Goal: Use online tool/utility: Utilize a website feature to perform a specific function

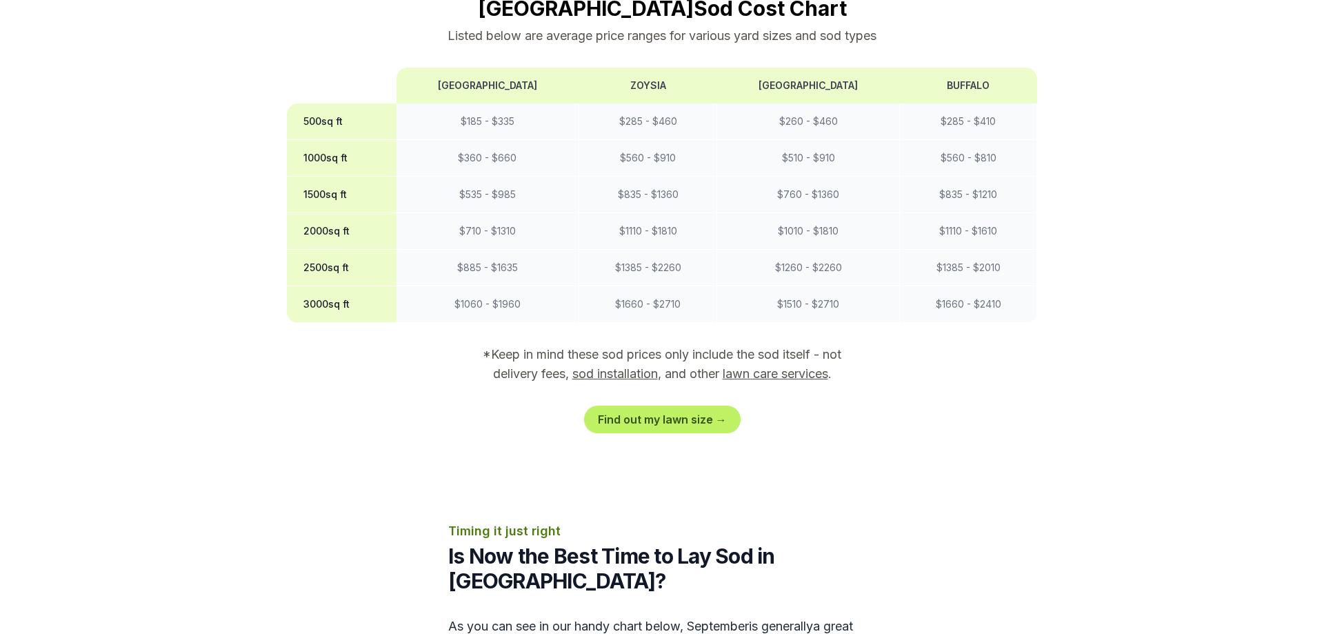
scroll to position [1407, 0]
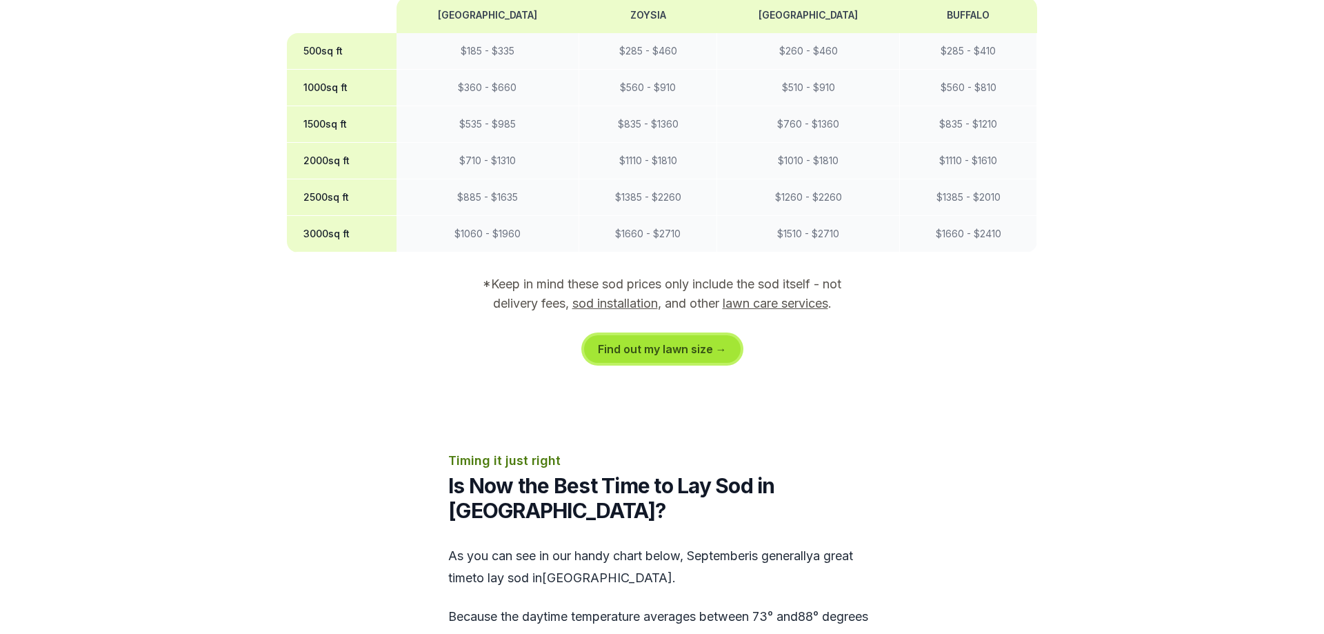
click at [664, 335] on link "Find out my lawn size →" at bounding box center [662, 349] width 157 height 28
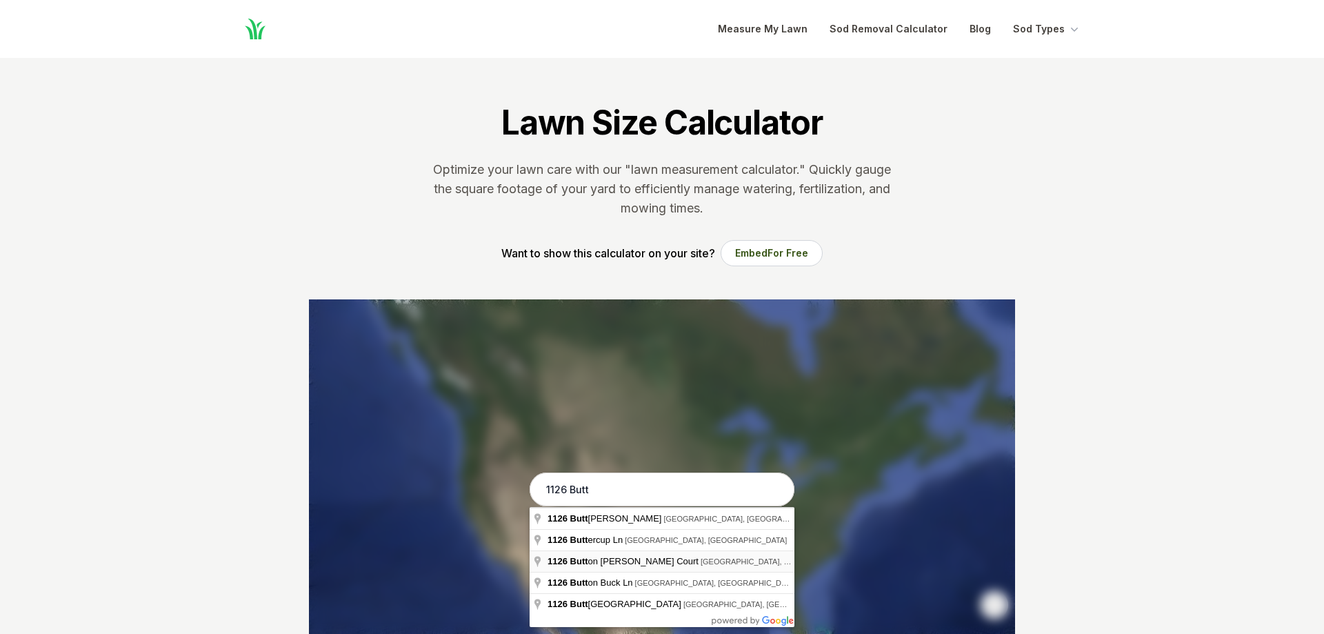
type input "[STREET_ADDRESS][PERSON_NAME]"
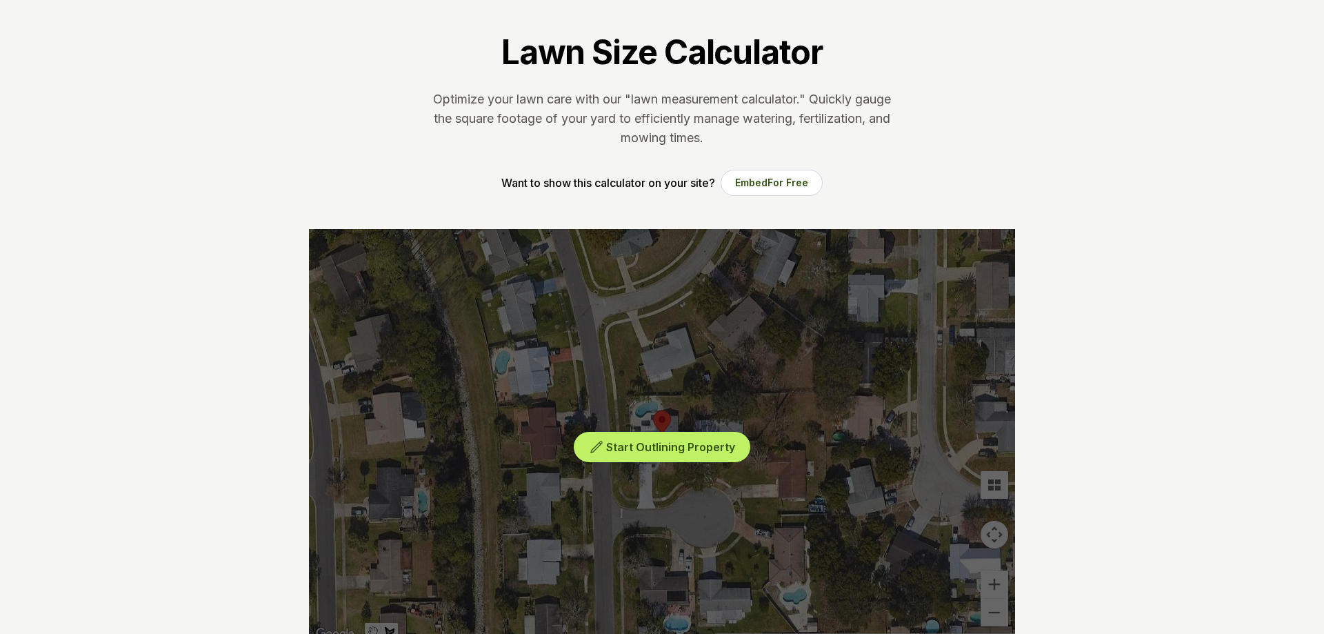
scroll to position [281, 0]
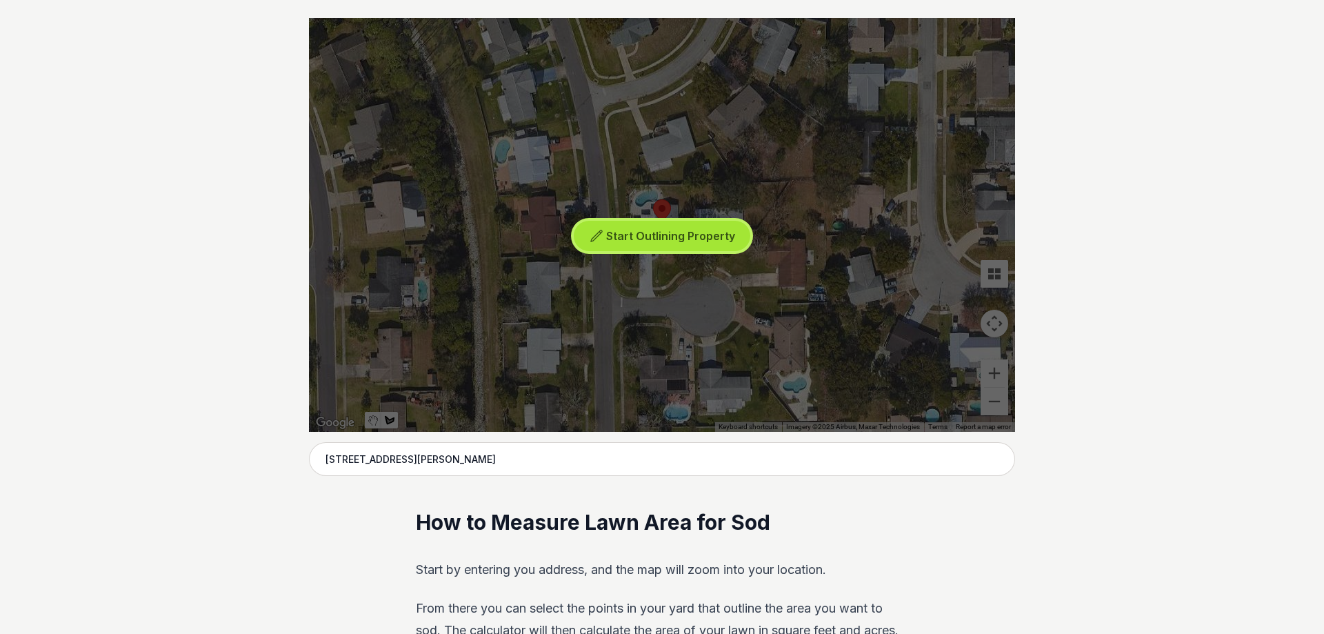
click at [647, 236] on span "Start Outlining Property" at bounding box center [670, 236] width 129 height 14
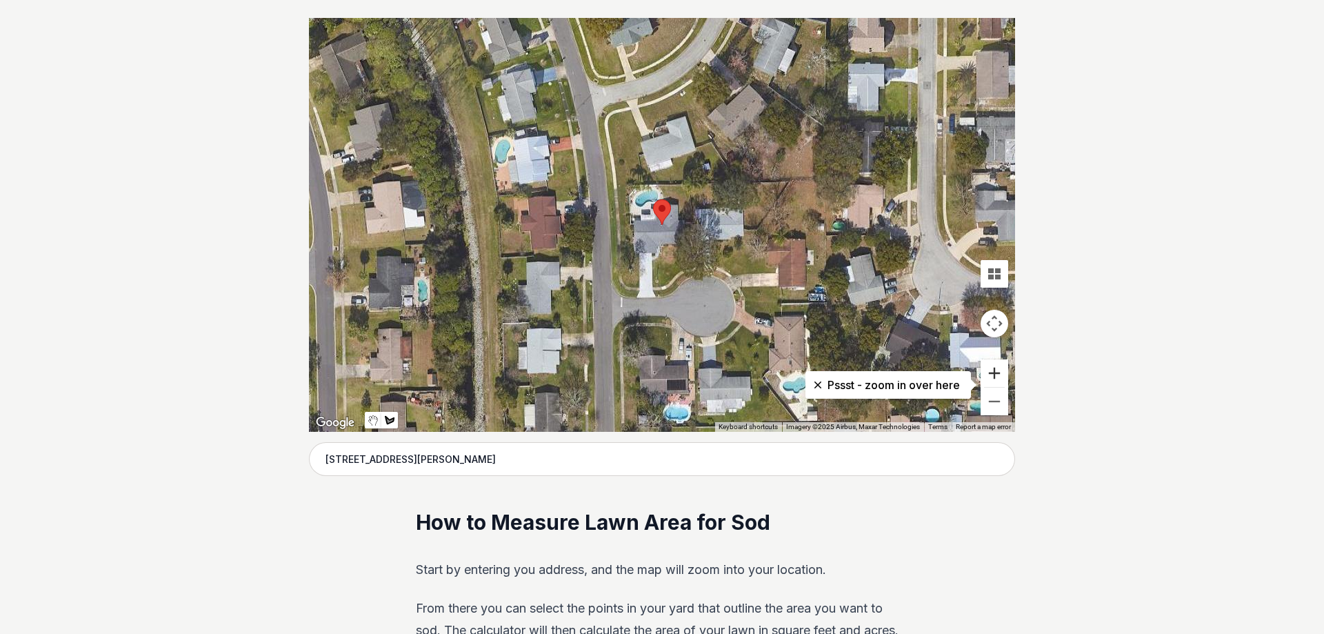
click at [994, 371] on button "Zoom in" at bounding box center [994, 373] width 28 height 28
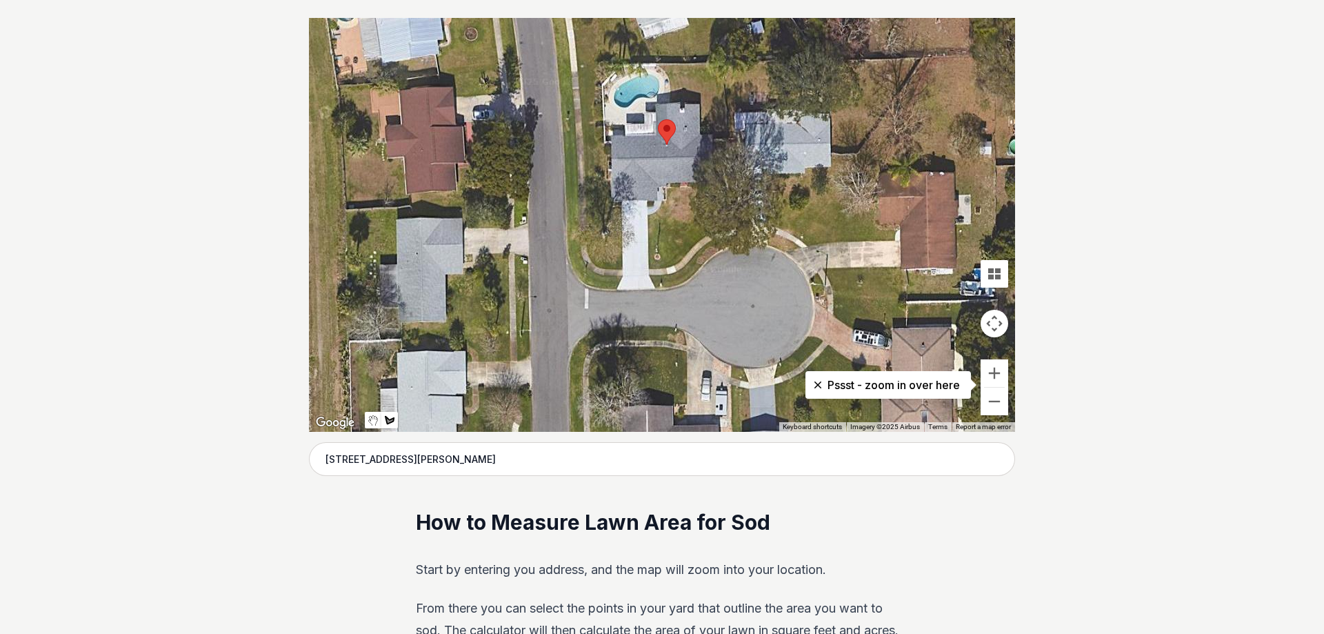
drag, startPoint x: 643, startPoint y: 294, endPoint x: 647, endPoint y: 216, distance: 78.7
click at [647, 216] on div at bounding box center [662, 225] width 706 height 414
click at [648, 216] on div at bounding box center [662, 225] width 706 height 414
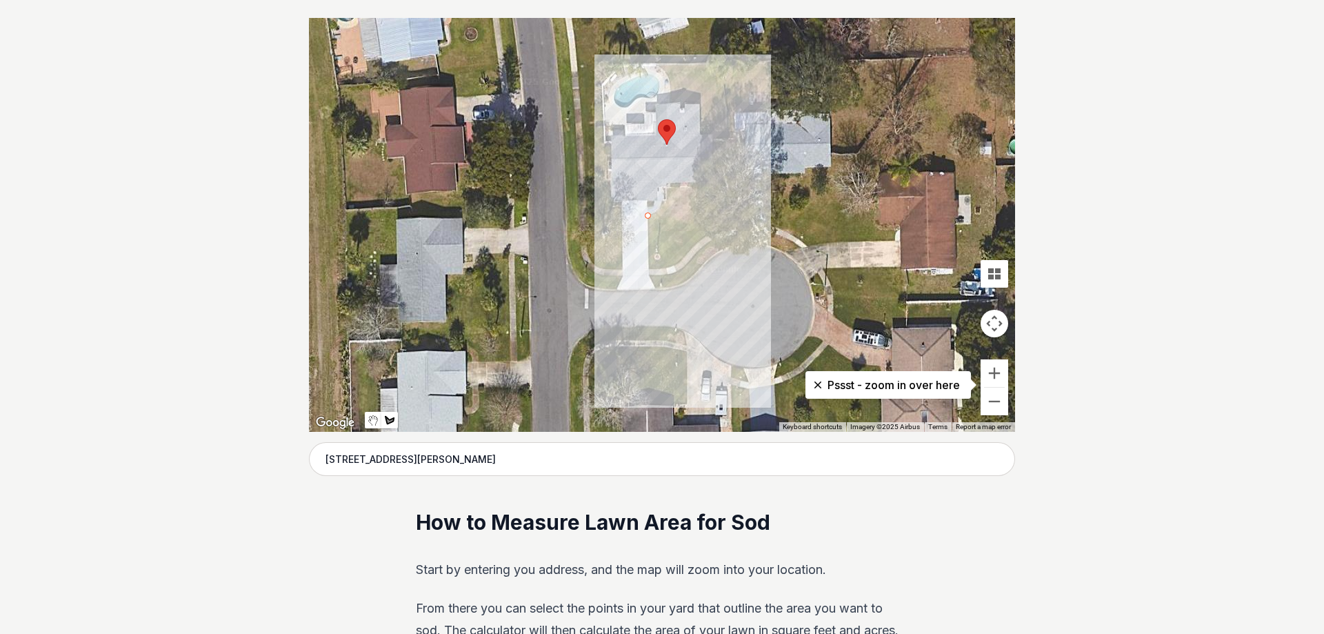
click at [651, 270] on div at bounding box center [662, 225] width 706 height 414
click at [678, 264] on div at bounding box center [662, 225] width 706 height 414
click at [723, 226] on div at bounding box center [662, 225] width 706 height 414
click at [728, 113] on div at bounding box center [662, 225] width 706 height 414
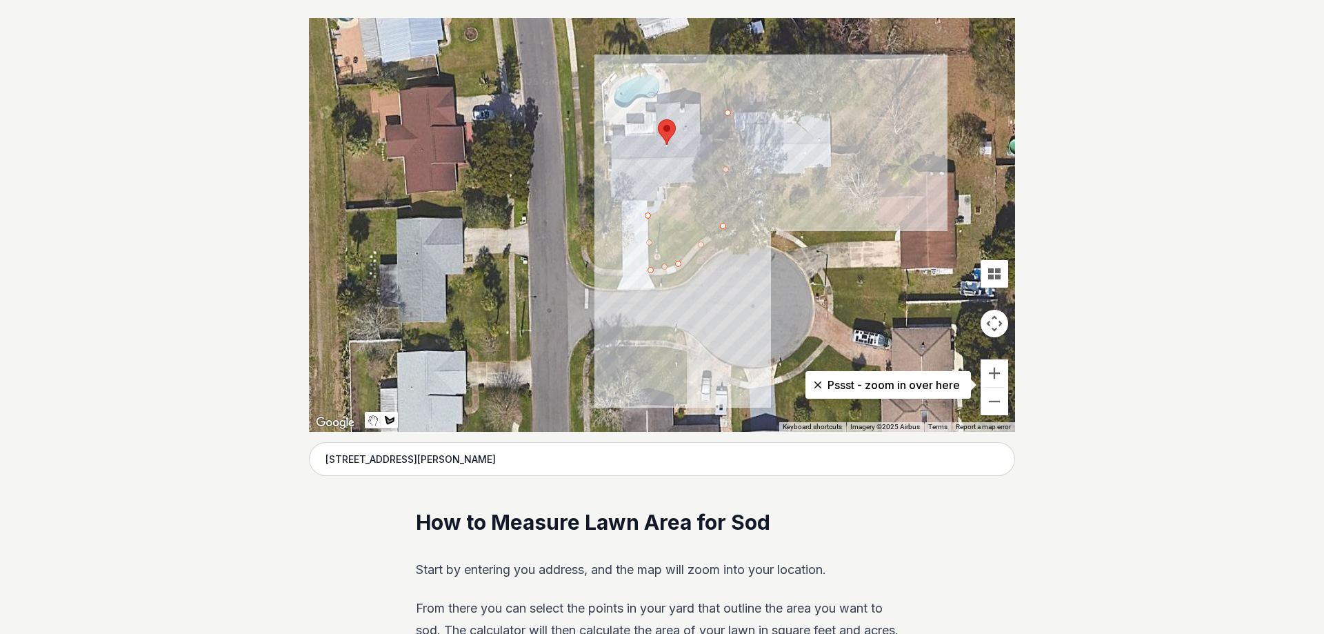
click at [769, 109] on div at bounding box center [662, 225] width 706 height 414
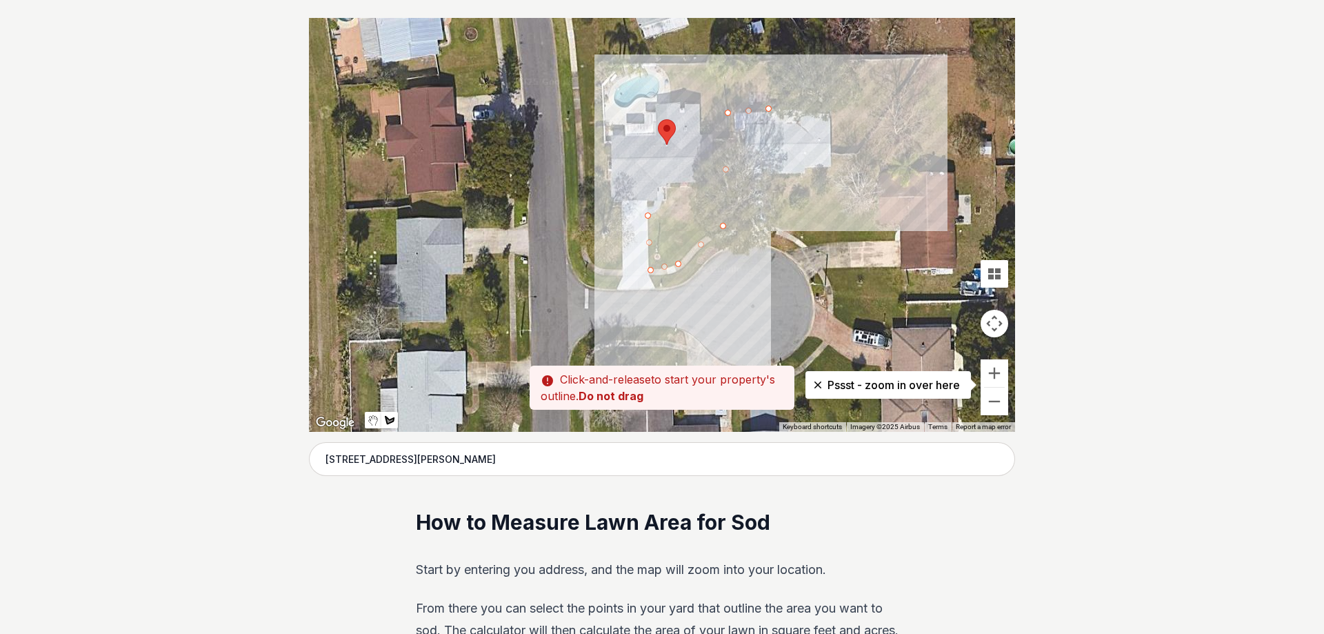
click at [766, 66] on div at bounding box center [662, 225] width 706 height 414
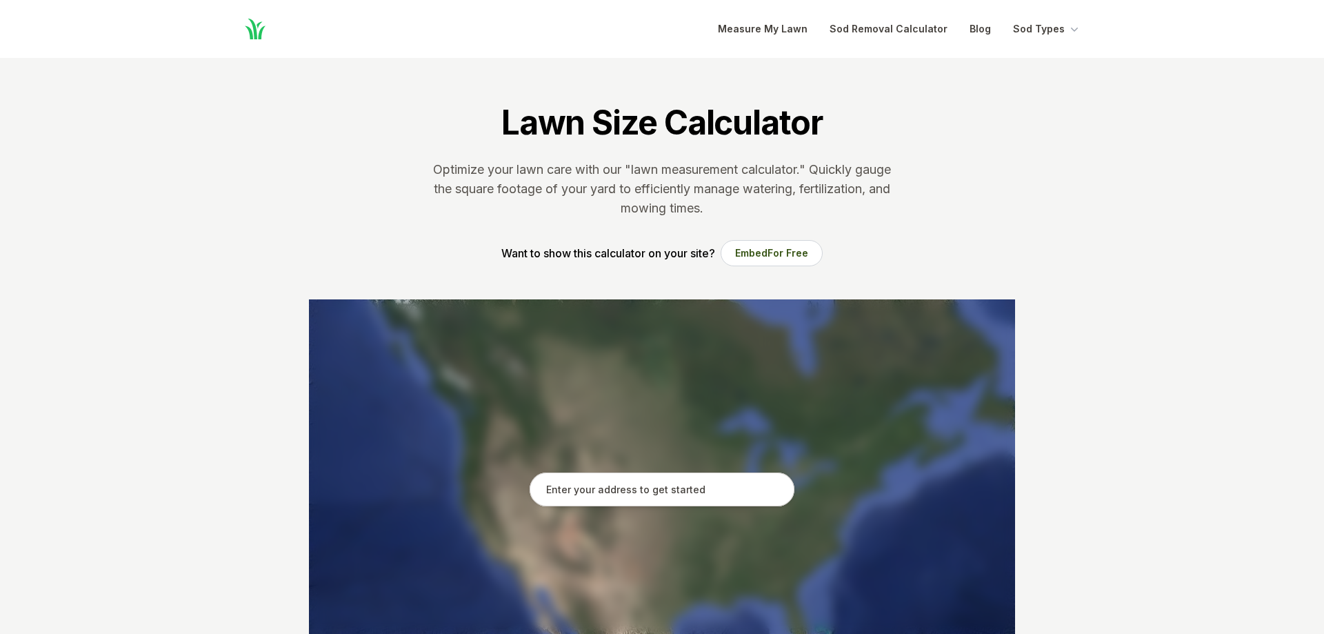
scroll to position [281, 0]
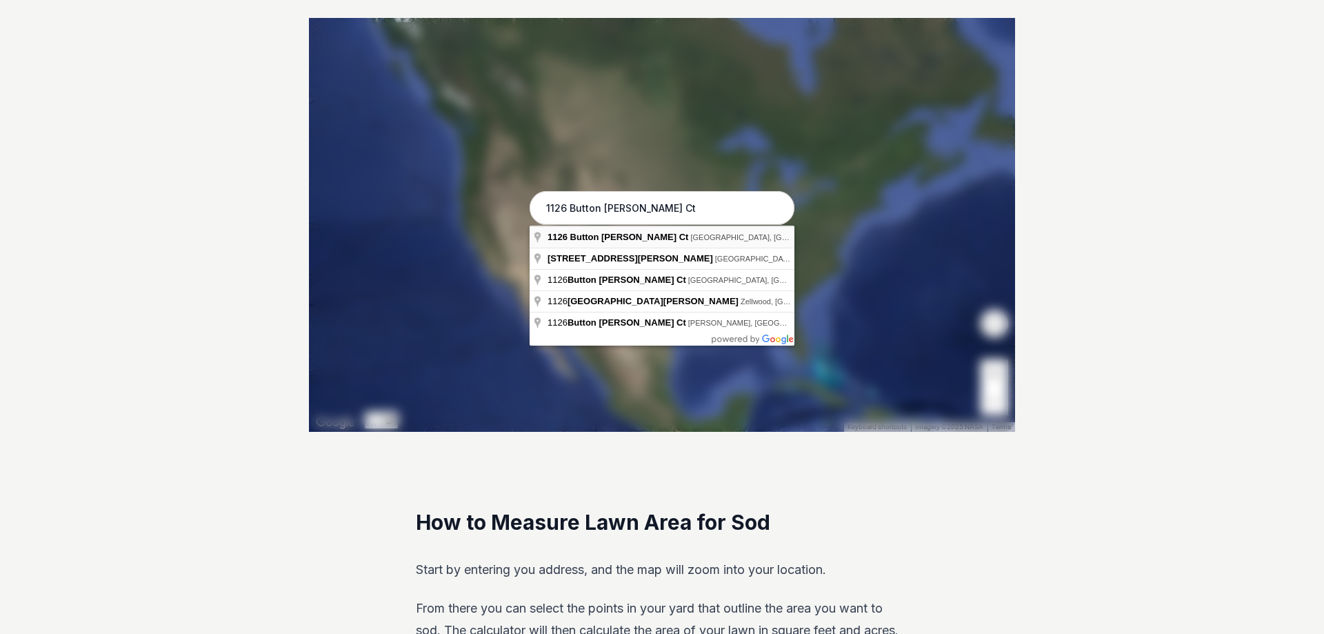
type input "1126 Button Bush Ct, Port Orange, FL"
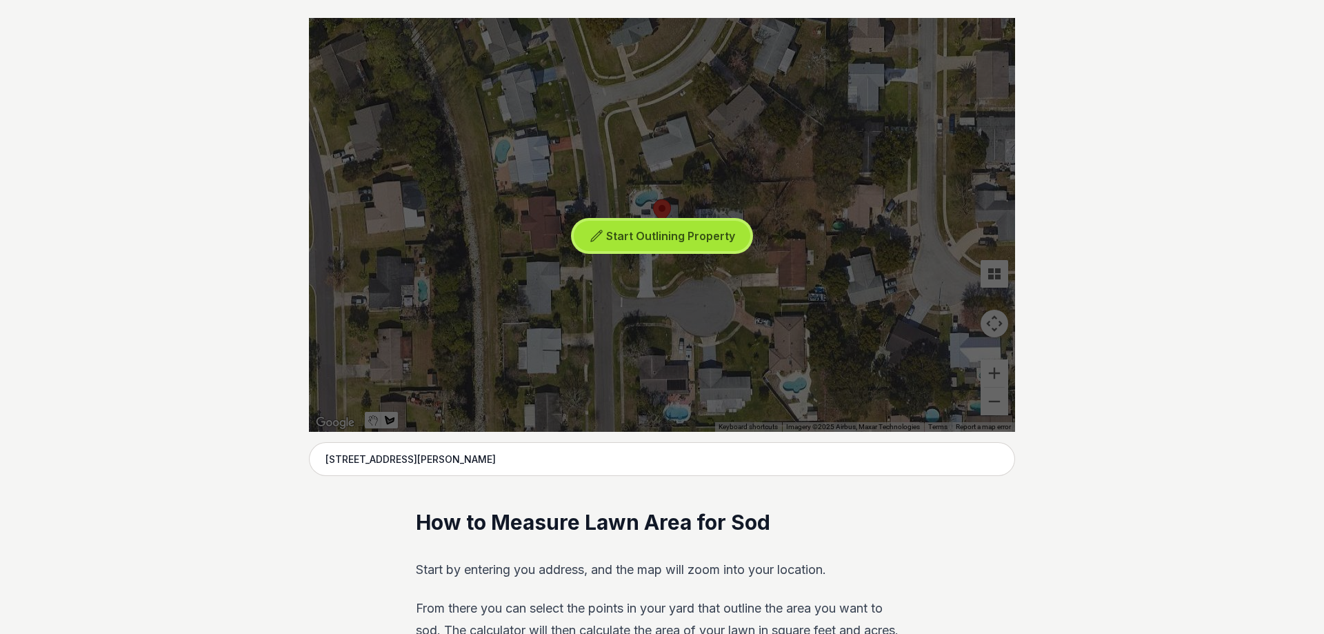
click at [644, 241] on span "Start Outlining Property" at bounding box center [670, 236] width 129 height 14
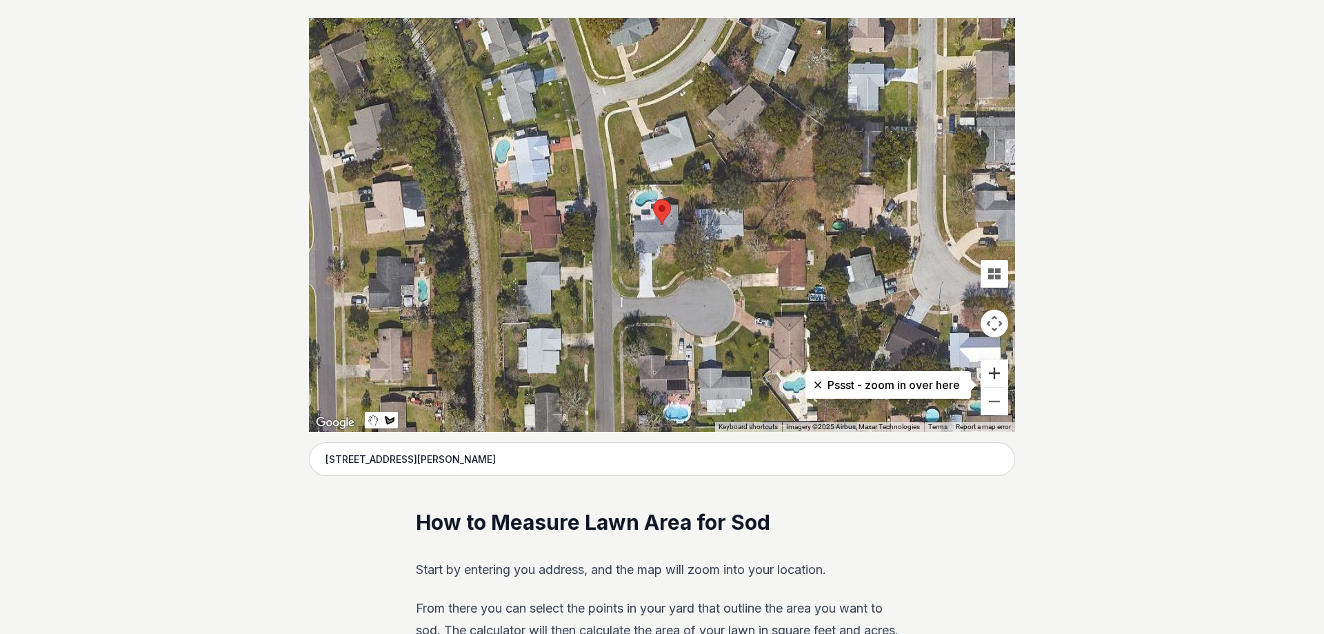
click at [991, 370] on button "Zoom in" at bounding box center [994, 373] width 28 height 28
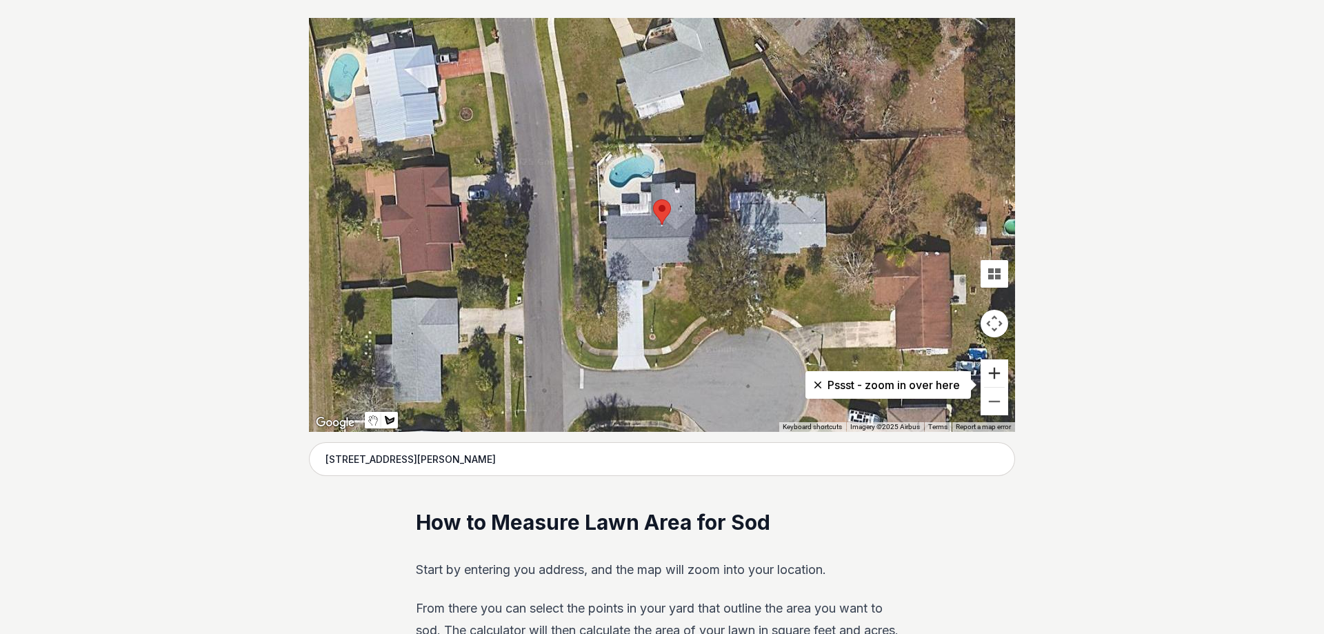
click at [990, 370] on button "Zoom in" at bounding box center [994, 373] width 28 height 28
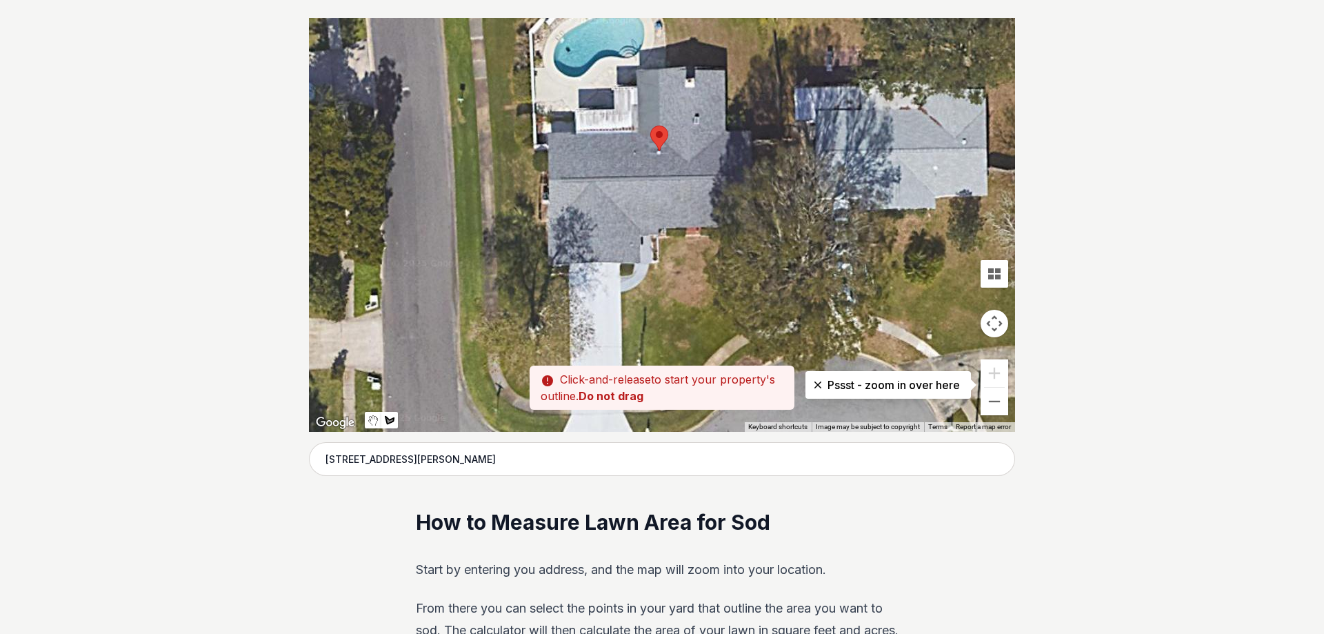
drag, startPoint x: 854, startPoint y: 324, endPoint x: 852, endPoint y: 250, distance: 74.5
click at [852, 250] on div at bounding box center [662, 225] width 706 height 414
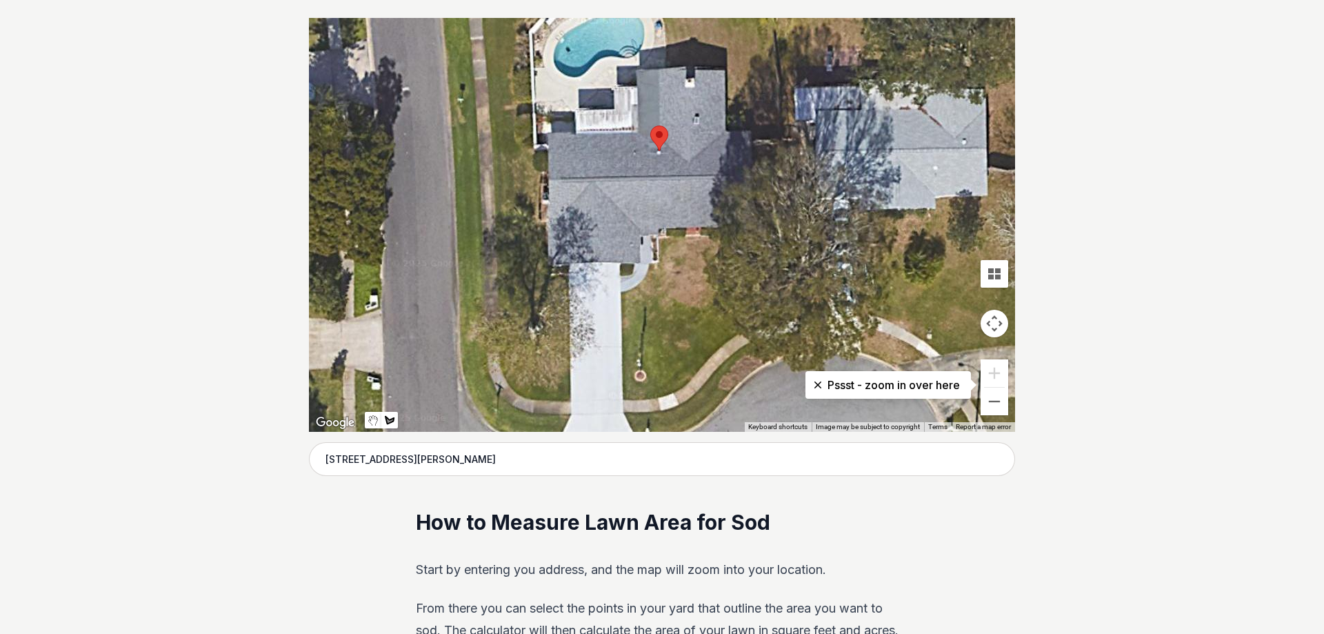
click at [622, 293] on div at bounding box center [662, 225] width 706 height 414
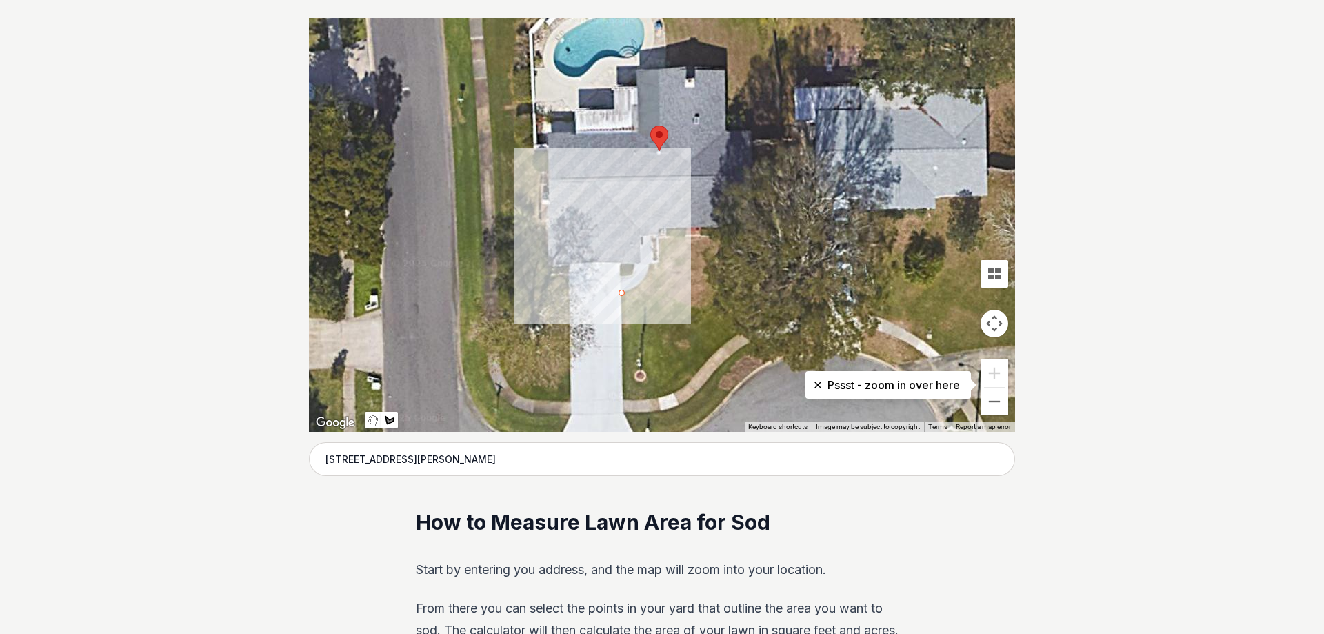
click at [647, 277] on div at bounding box center [662, 225] width 706 height 414
click at [663, 243] on div at bounding box center [662, 225] width 706 height 414
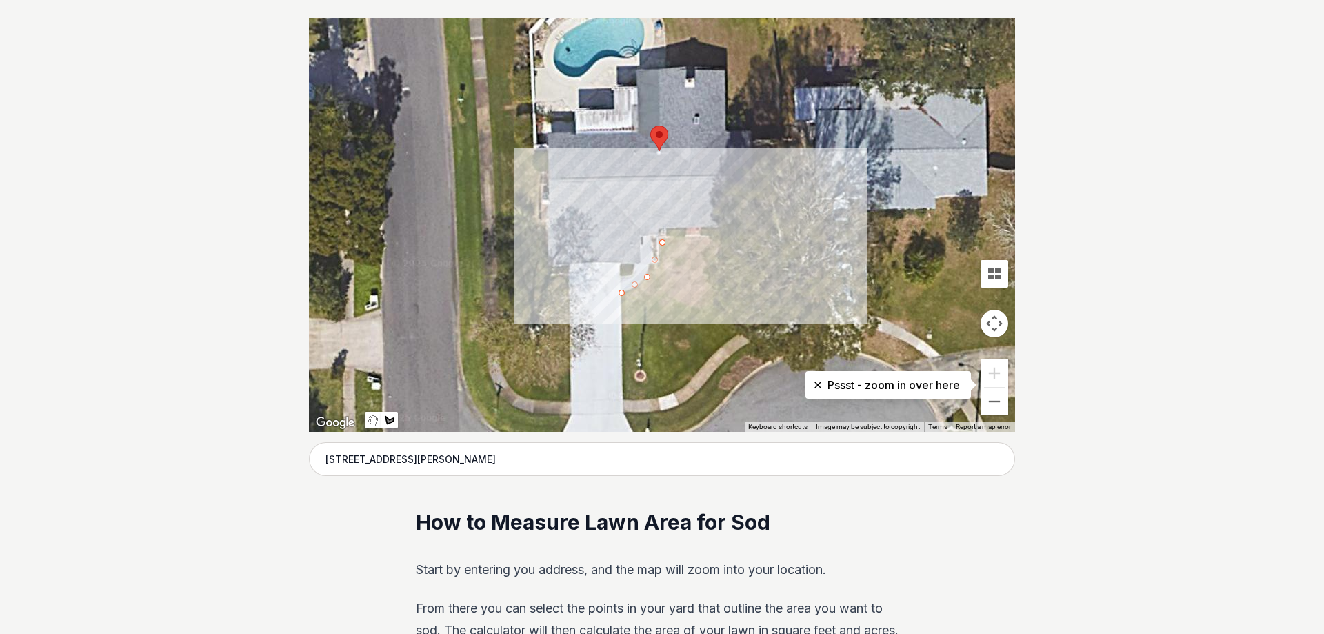
click at [736, 239] on div at bounding box center [662, 225] width 706 height 414
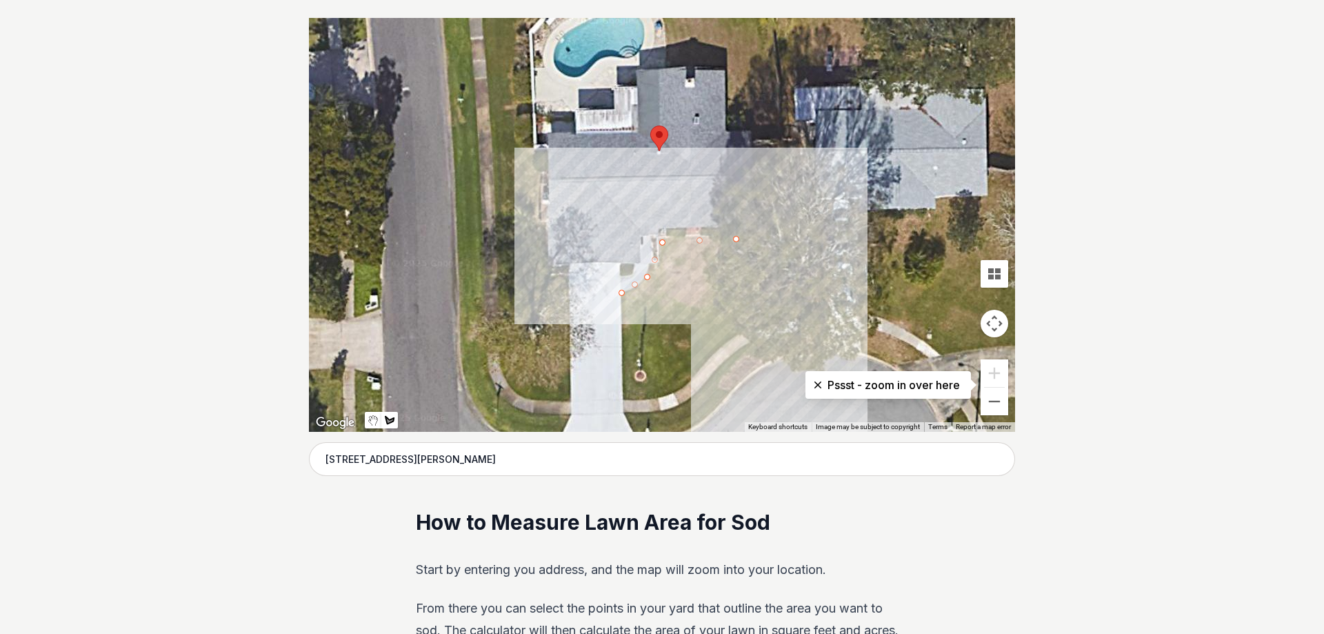
click at [738, 336] on div at bounding box center [662, 225] width 706 height 414
click at [732, 336] on div at bounding box center [662, 225] width 706 height 414
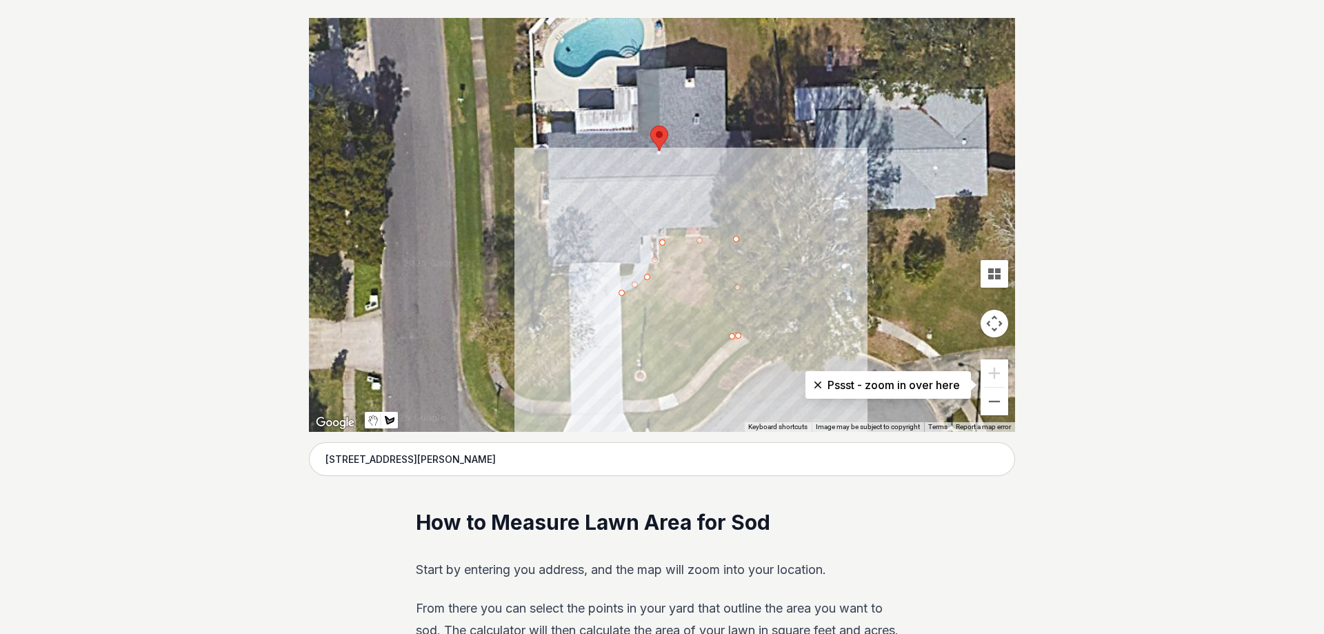
click at [630, 399] on div at bounding box center [662, 225] width 706 height 414
click at [618, 292] on div at bounding box center [662, 225] width 706 height 414
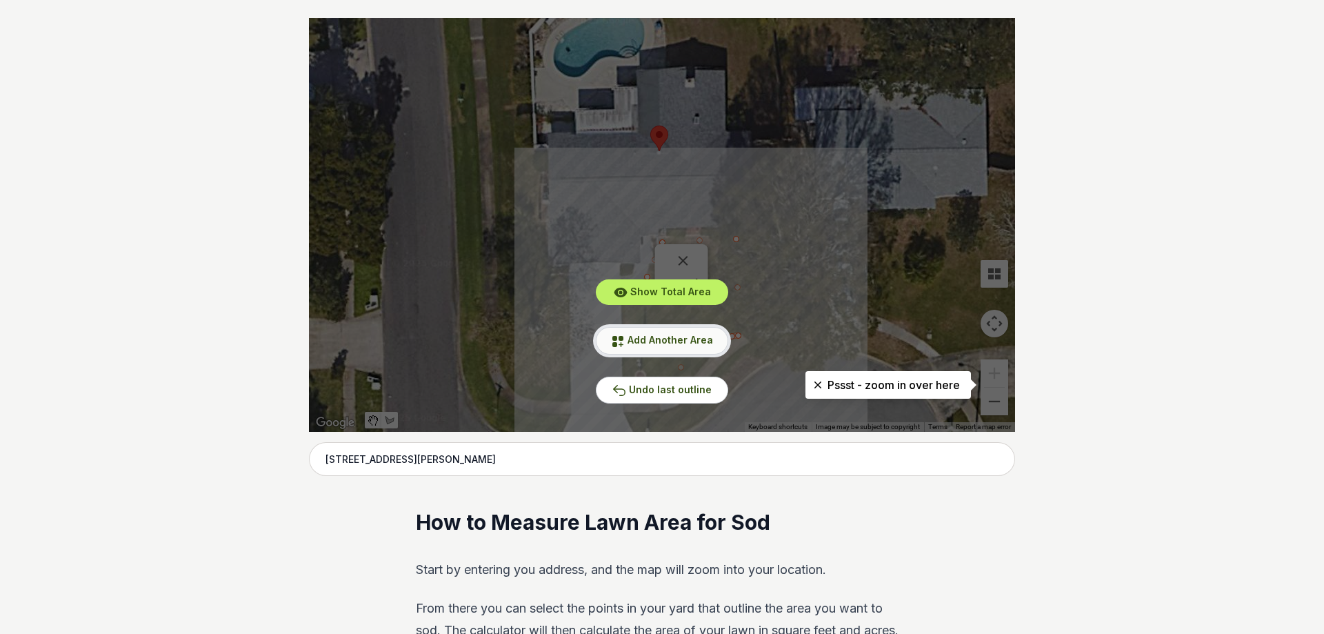
click at [636, 334] on button "Add Another Area" at bounding box center [662, 340] width 132 height 27
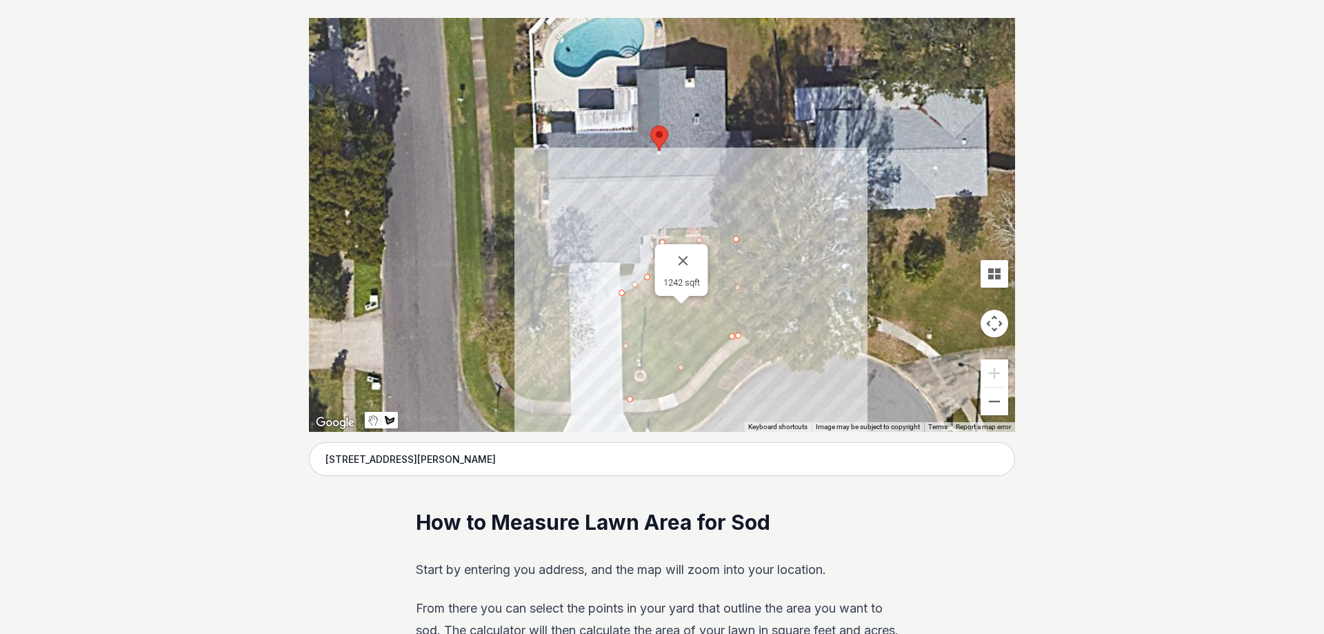
click at [497, 161] on div at bounding box center [662, 225] width 706 height 414
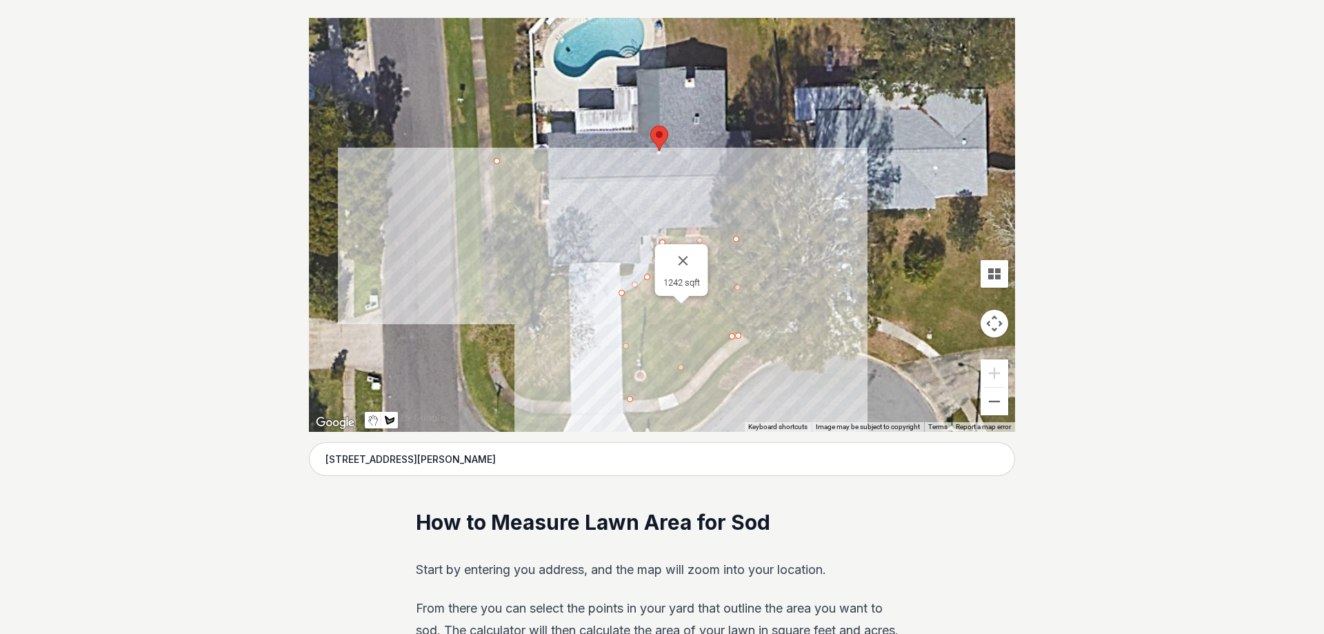
click at [536, 159] on div at bounding box center [662, 225] width 706 height 414
click at [543, 276] on div at bounding box center [662, 225] width 706 height 414
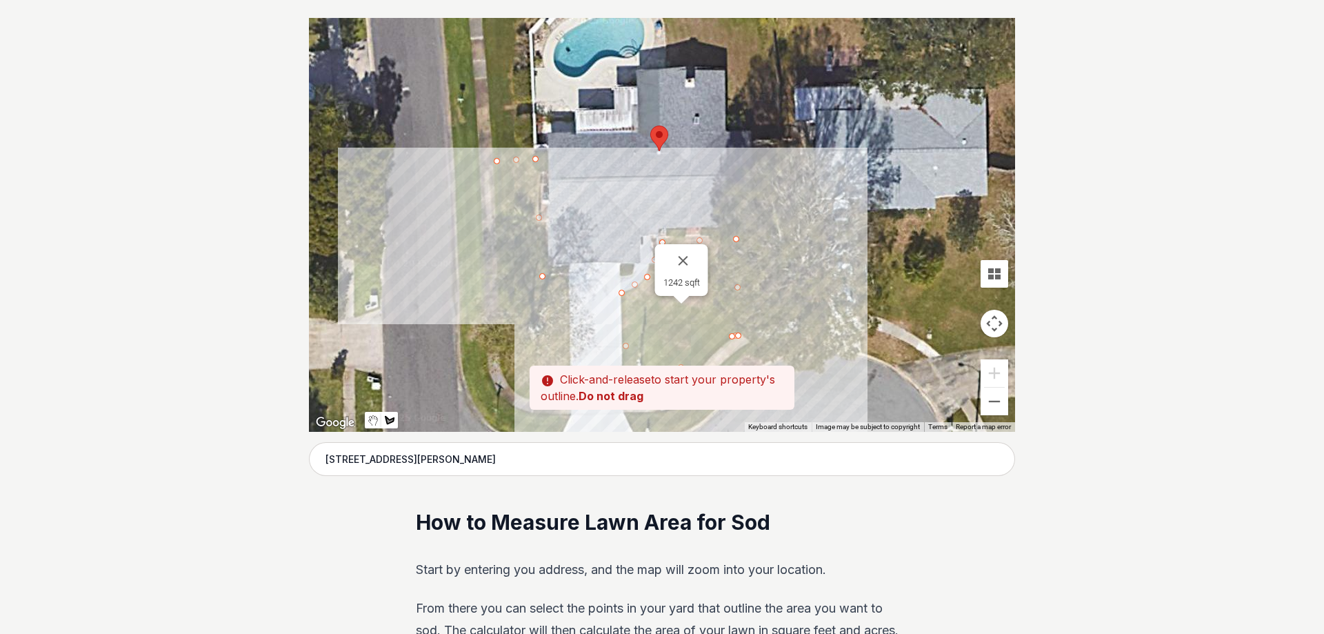
click at [567, 279] on div at bounding box center [662, 225] width 706 height 414
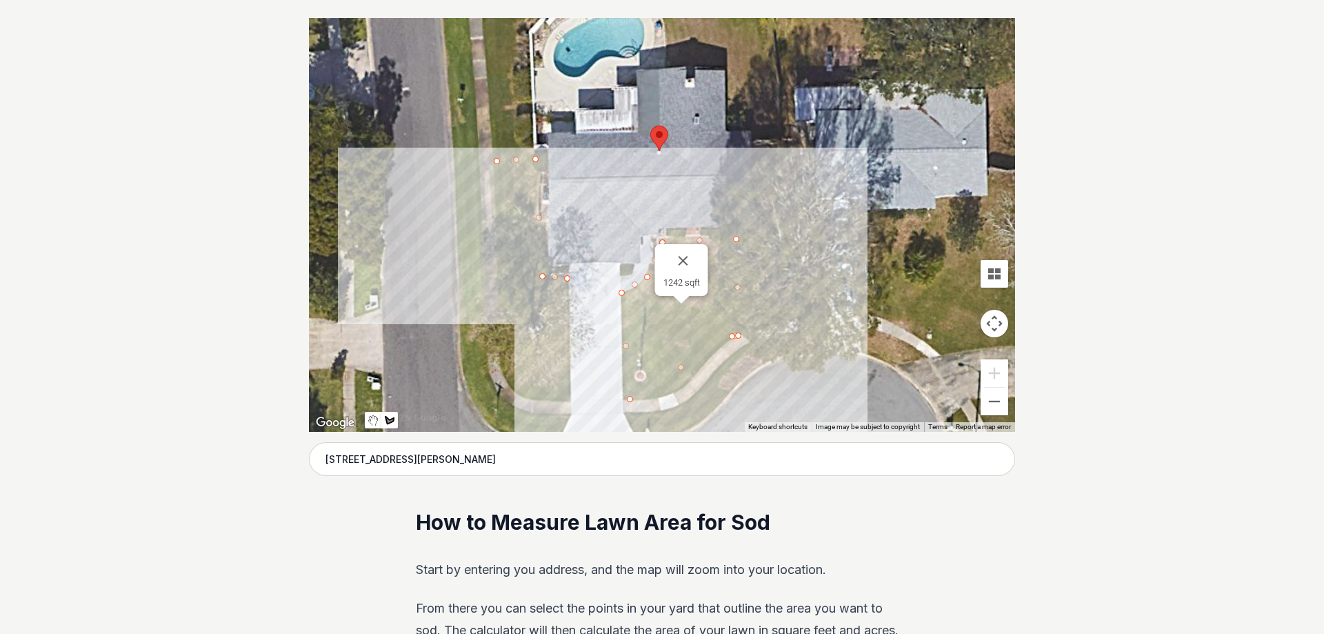
click at [570, 398] on div at bounding box center [662, 225] width 706 height 414
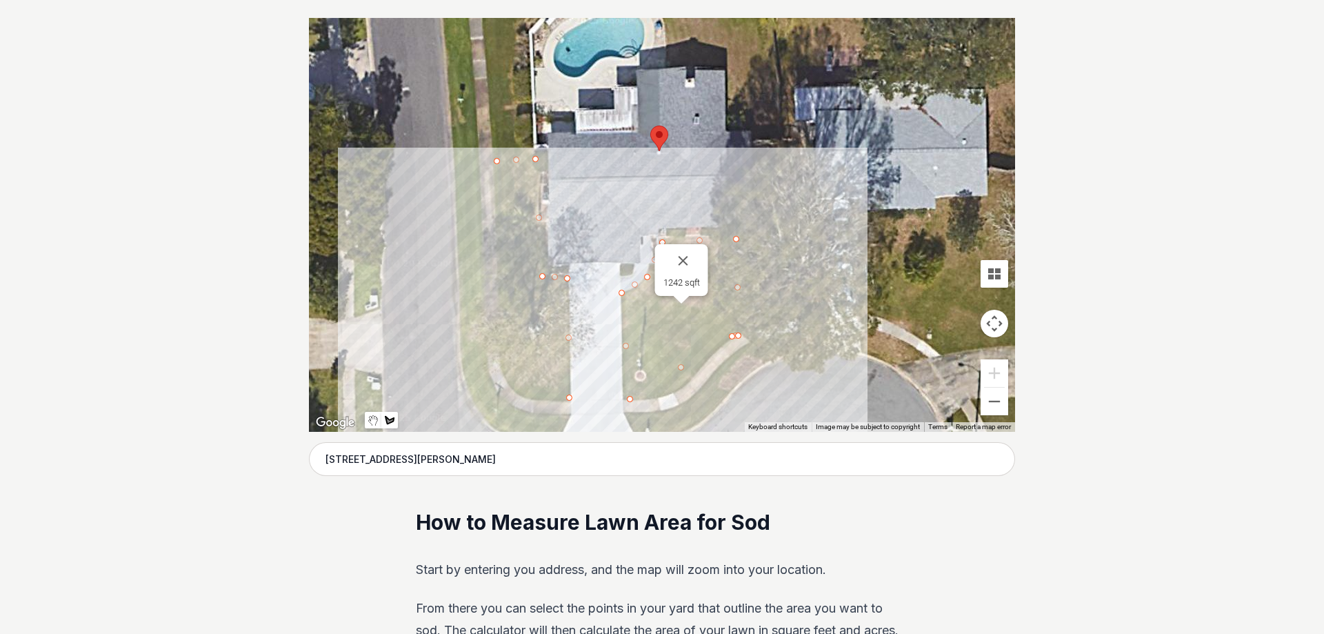
click at [514, 396] on div at bounding box center [662, 225] width 706 height 414
click at [498, 296] on div at bounding box center [662, 225] width 706 height 414
click at [496, 164] on div at bounding box center [662, 225] width 706 height 414
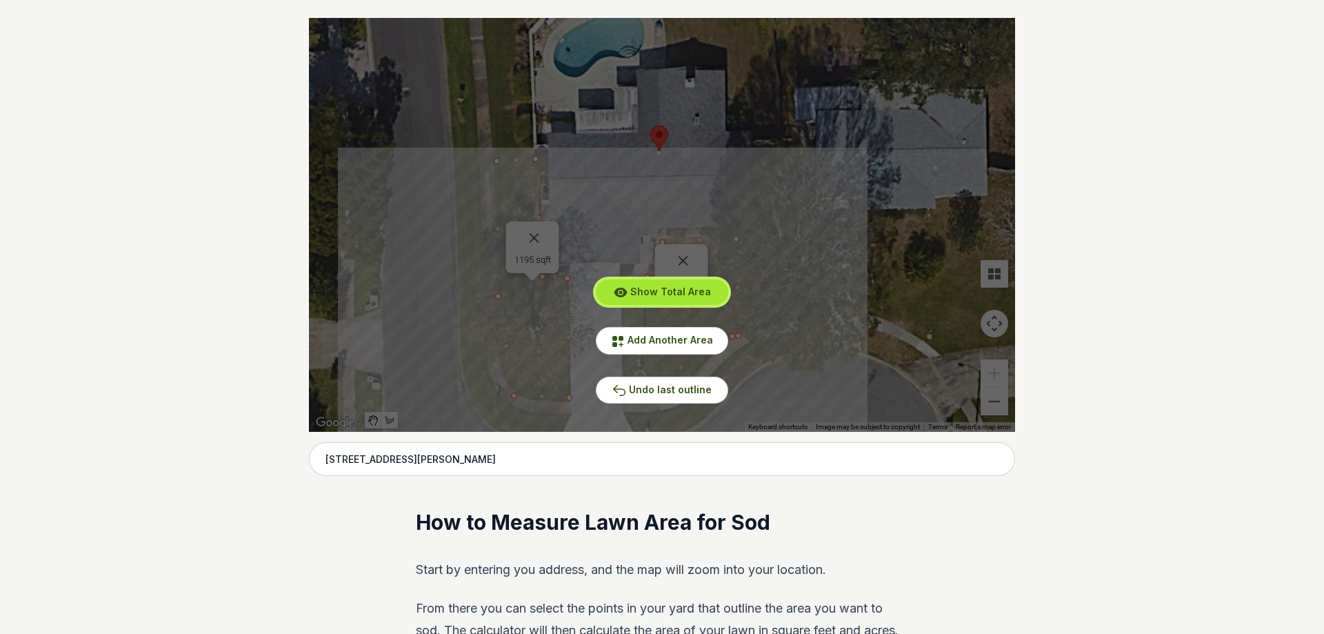
click at [658, 290] on span "Show Total Area" at bounding box center [670, 291] width 81 height 12
